Goal: Task Accomplishment & Management: Use online tool/utility

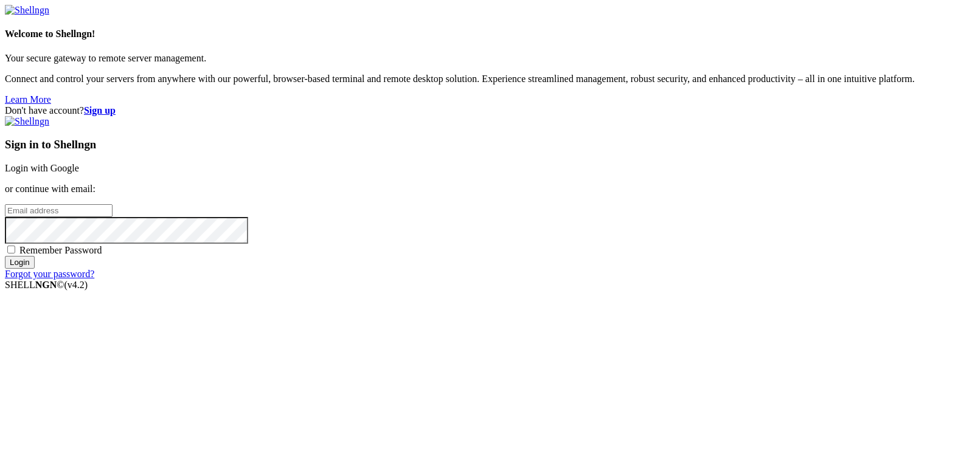
type input "[EMAIL_ADDRESS][DOMAIN_NAME]"
click at [35, 269] on input "Login" at bounding box center [20, 262] width 30 height 13
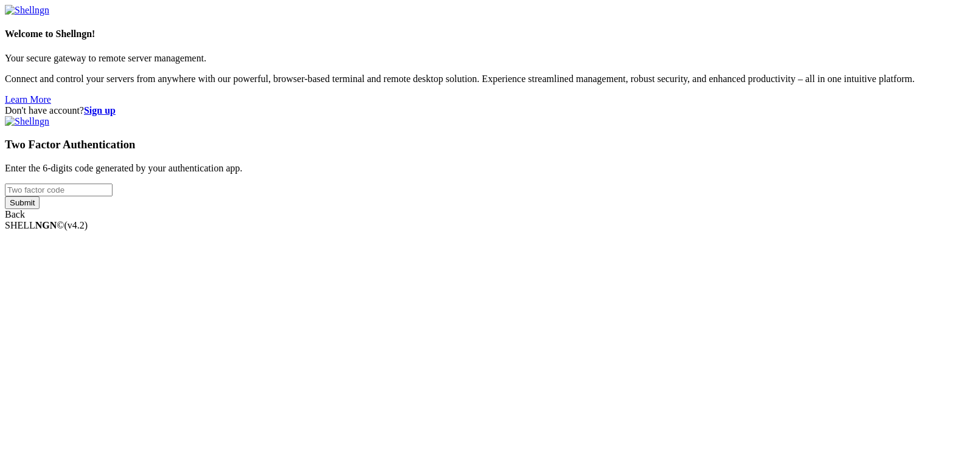
click at [112, 196] on input "number" at bounding box center [59, 190] width 108 height 13
type input "684222"
click at [40, 209] on input "Submit" at bounding box center [22, 202] width 35 height 13
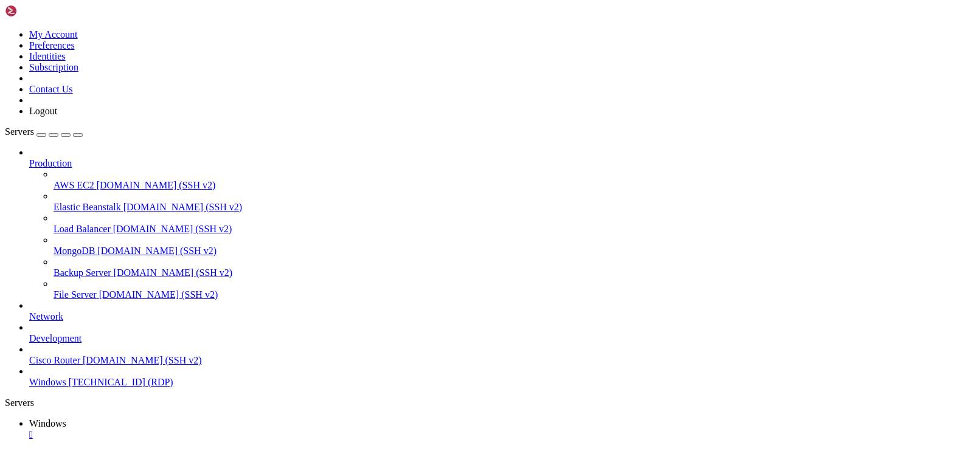
drag, startPoint x: 103, startPoint y: 547, endPoint x: 665, endPoint y: 555, distance: 561.9
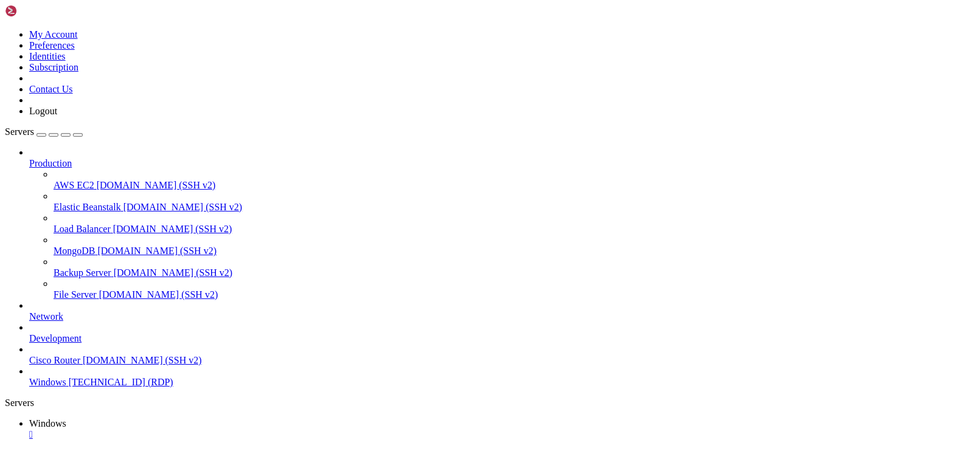
drag, startPoint x: 473, startPoint y: 570, endPoint x: 481, endPoint y: 572, distance: 8.3
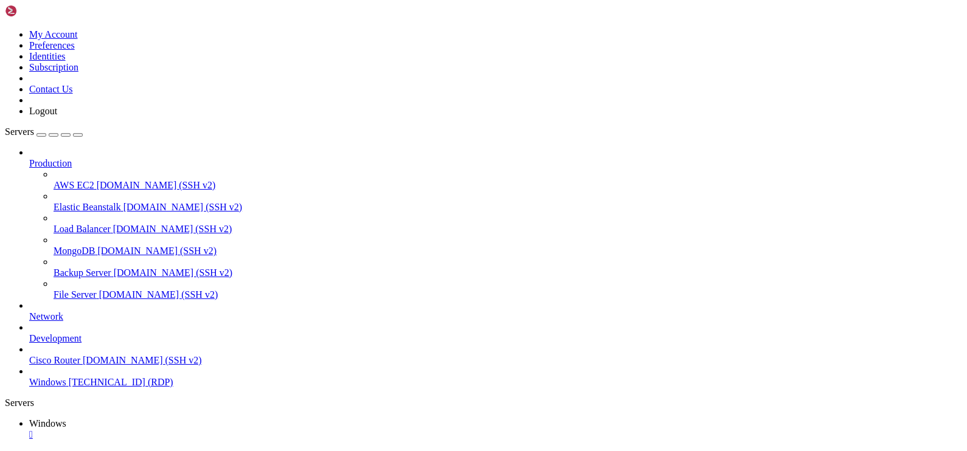
drag, startPoint x: 504, startPoint y: 565, endPoint x: 514, endPoint y: 564, distance: 10.4
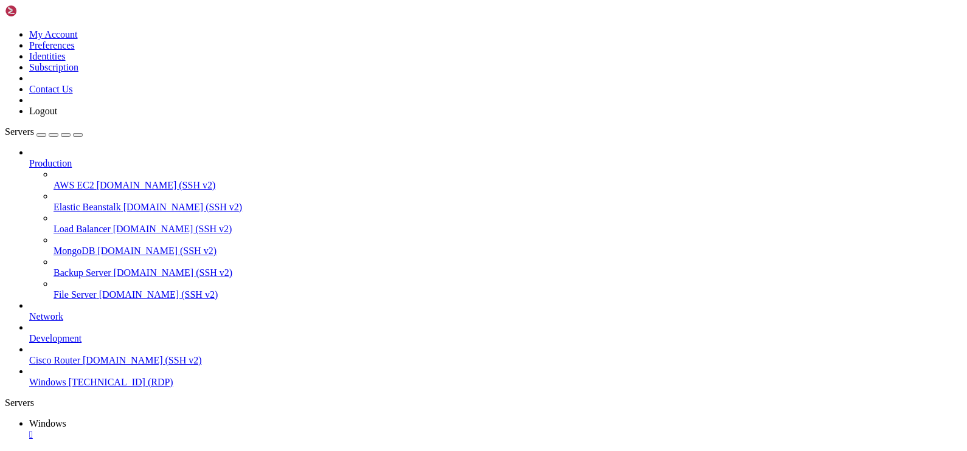
drag, startPoint x: 140, startPoint y: 546, endPoint x: 734, endPoint y: 571, distance: 594.6
drag, startPoint x: 672, startPoint y: 569, endPoint x: 674, endPoint y: 547, distance: 22.6
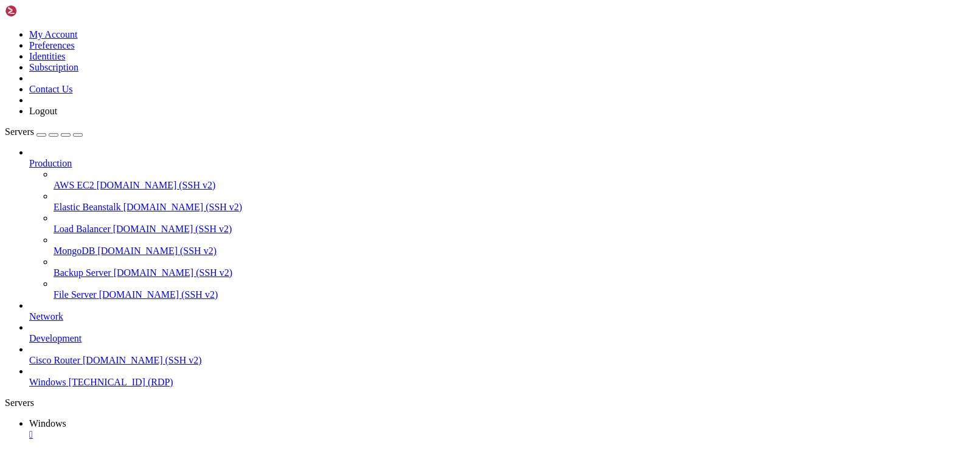
drag, startPoint x: 429, startPoint y: 571, endPoint x: 504, endPoint y: 575, distance: 74.9
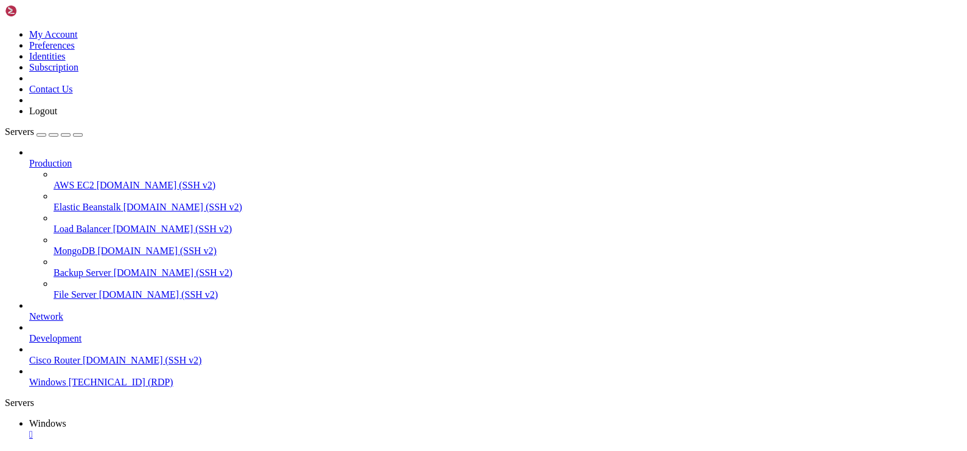
drag, startPoint x: 541, startPoint y: 542, endPoint x: 438, endPoint y: 554, distance: 102.9
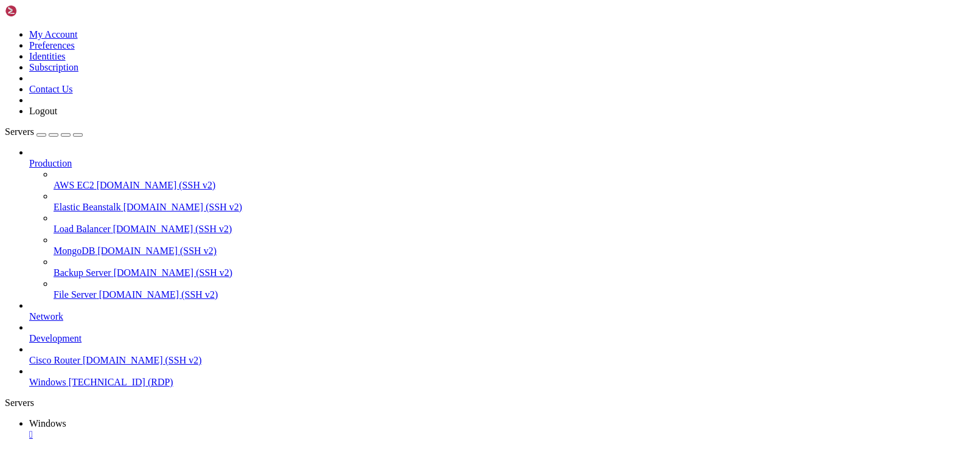
drag, startPoint x: 514, startPoint y: 578, endPoint x: 436, endPoint y: 587, distance: 78.4
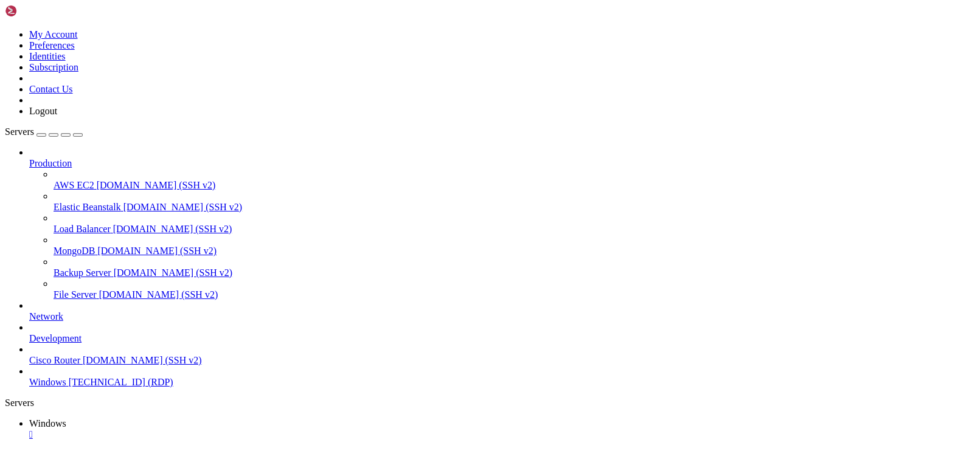
drag, startPoint x: 673, startPoint y: 550, endPoint x: 714, endPoint y: 549, distance: 41.4
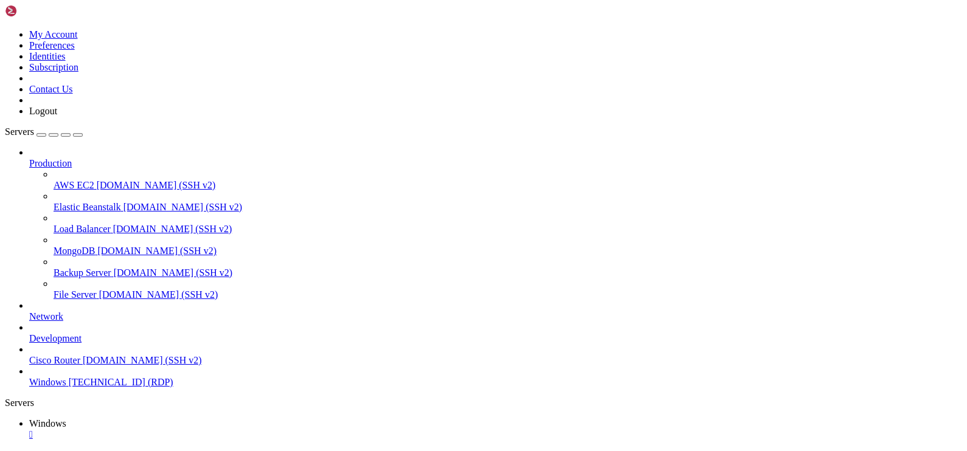
drag, startPoint x: 444, startPoint y: 646, endPoint x: 511, endPoint y: 621, distance: 70.8
